Goal: Task Accomplishment & Management: Manage account settings

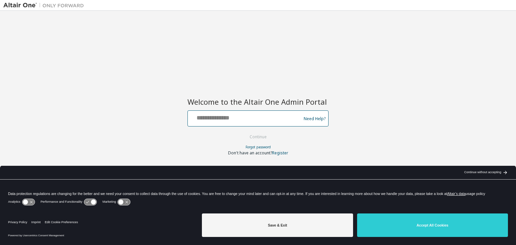
click at [224, 120] on input "text" at bounding box center [245, 117] width 110 height 10
type input "**********"
click at [249, 134] on button "Continue" at bounding box center [258, 137] width 31 height 10
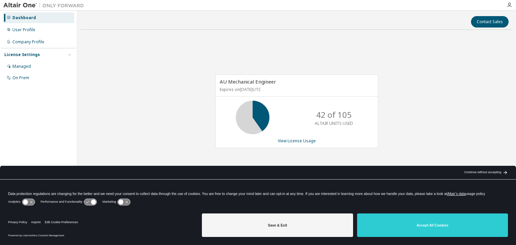
click at [497, 171] on div "Continue without accepting" at bounding box center [482, 172] width 37 height 5
